Goal: Navigation & Orientation: Find specific page/section

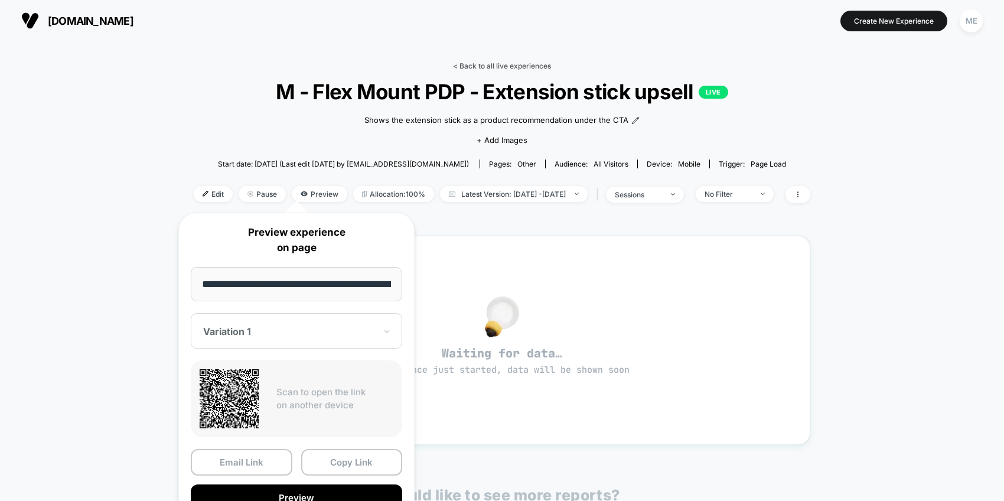
click at [487, 64] on link "< Back to all live experiences" at bounding box center [502, 65] width 98 height 9
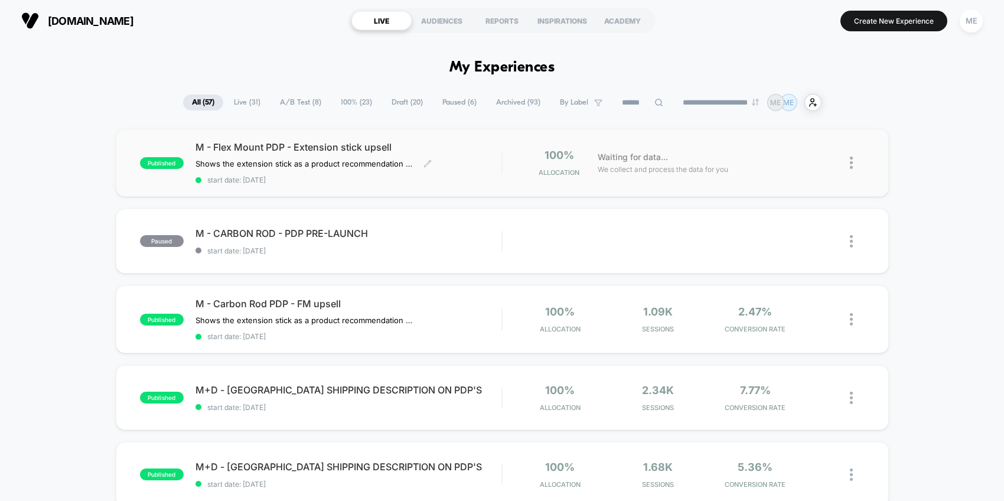
click at [472, 169] on div "M - Flex Mount PDP - Extension stick upsell Shows the extension stick as a prod…" at bounding box center [348, 162] width 307 height 43
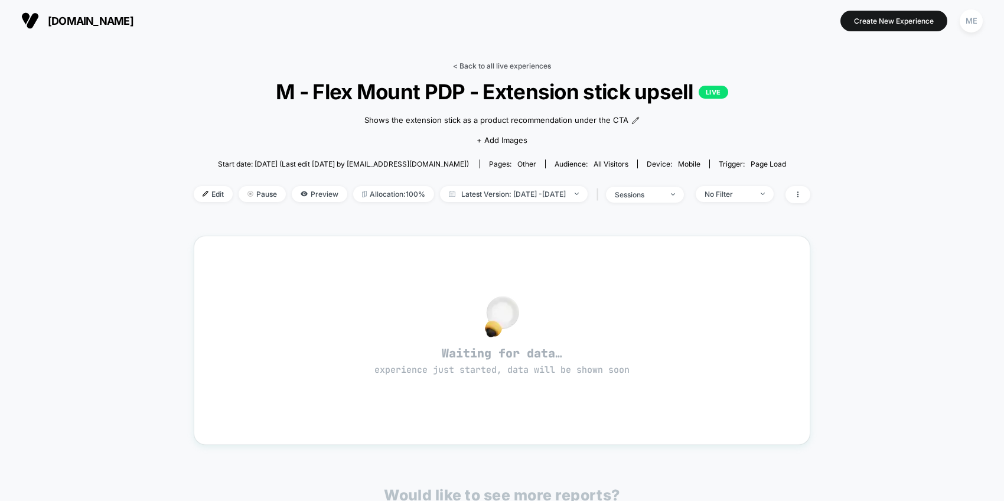
click at [488, 65] on link "< Back to all live experiences" at bounding box center [502, 65] width 98 height 9
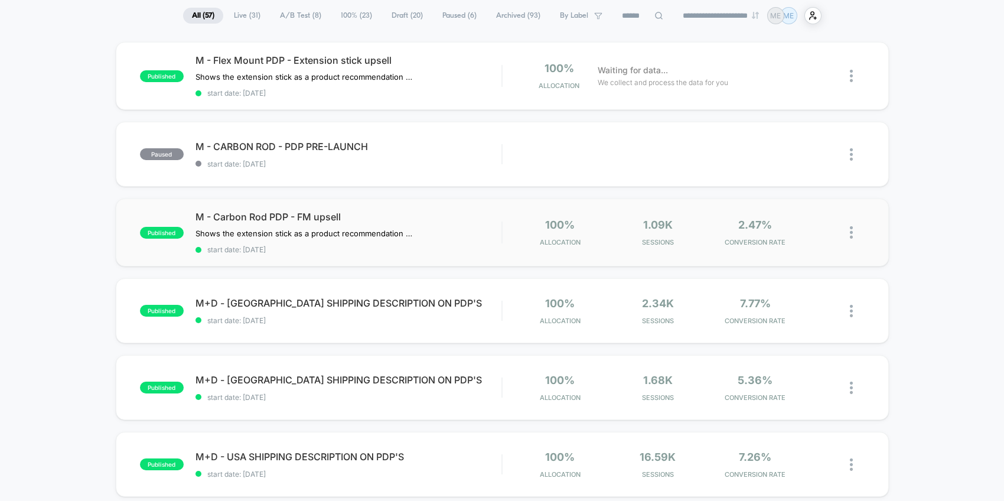
scroll to position [94, 0]
